Goal: Task Accomplishment & Management: Use online tool/utility

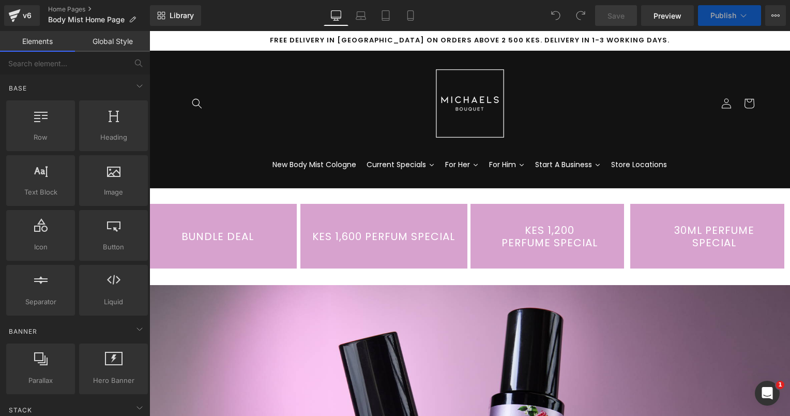
drag, startPoint x: 149, startPoint y: 31, endPoint x: 403, endPoint y: 232, distance: 323.1
click at [403, 232] on link "KES 1,600 PERFUM SPECIAL" at bounding box center [383, 236] width 167 height 65
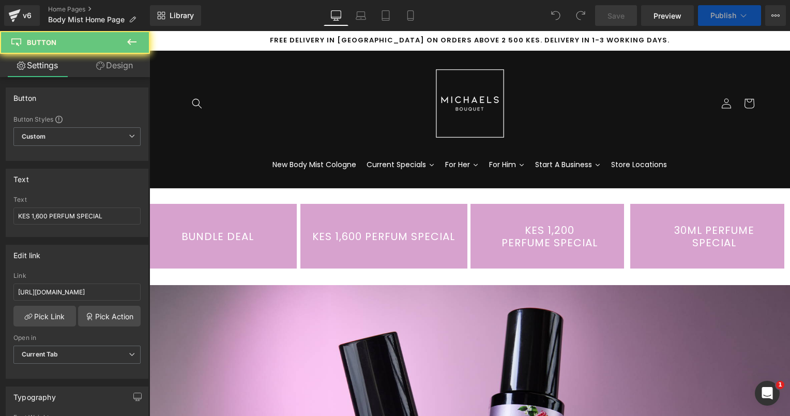
click at [403, 232] on link "KES 1,600 PERFUM SPECIAL" at bounding box center [383, 236] width 167 height 65
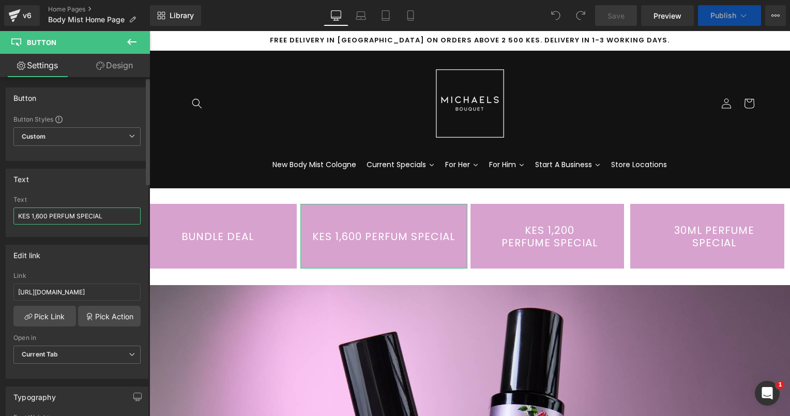
click at [69, 210] on input "KES 1,600 PERFUM SPECIAL" at bounding box center [76, 215] width 127 height 17
click at [76, 215] on input "KES 1,600 PERFUM SPECIAL" at bounding box center [76, 215] width 127 height 17
type input "KES 1,600 PERFUME SPECIAL"
click at [713, 22] on button "Publish" at bounding box center [729, 15] width 63 height 21
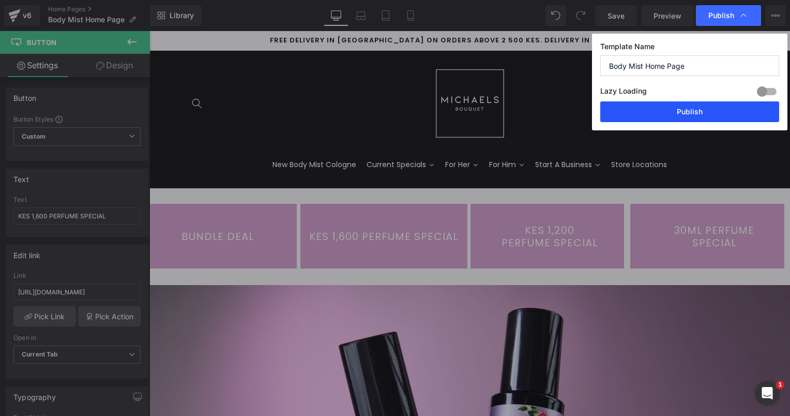
drag, startPoint x: 693, startPoint y: 108, endPoint x: 297, endPoint y: 112, distance: 395.4
click at [693, 108] on button "Publish" at bounding box center [689, 111] width 179 height 21
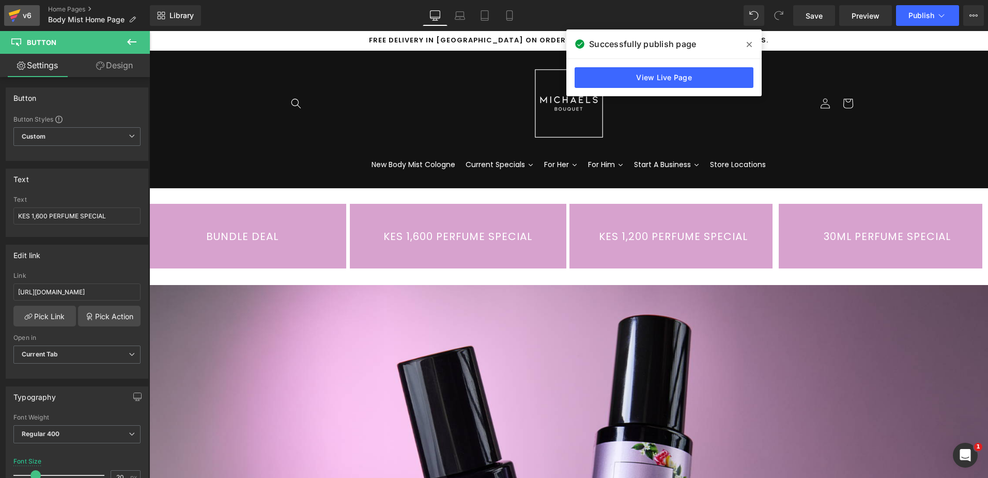
click at [27, 13] on div "v6" at bounding box center [27, 15] width 13 height 13
